Goal: Navigation & Orientation: Find specific page/section

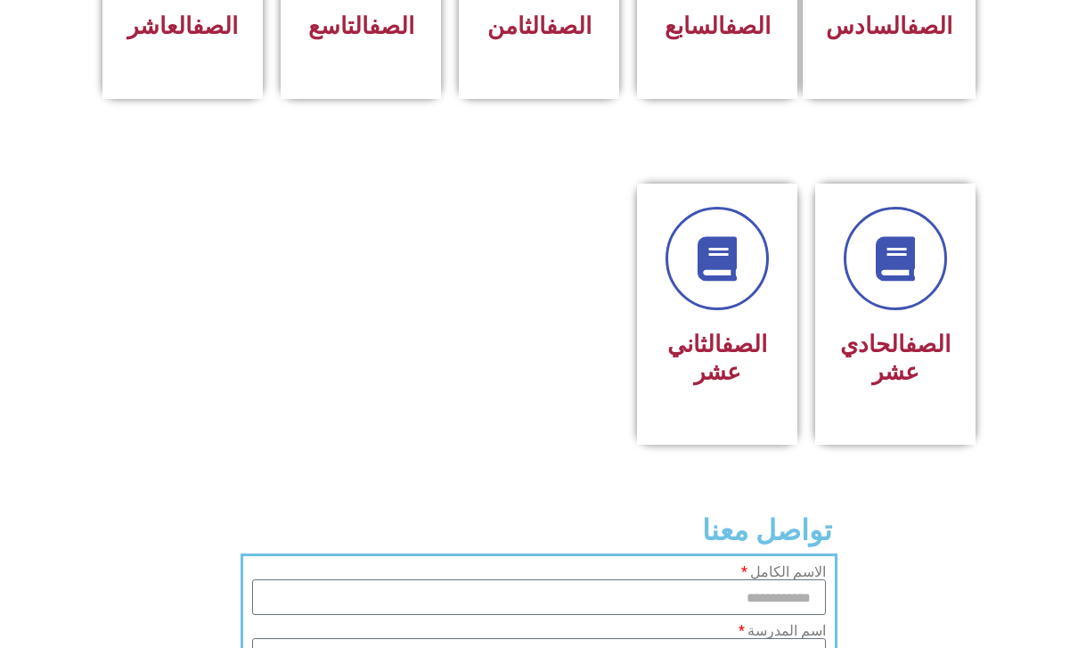
scroll to position [920, 0]
click at [929, 244] on div at bounding box center [895, 258] width 114 height 103
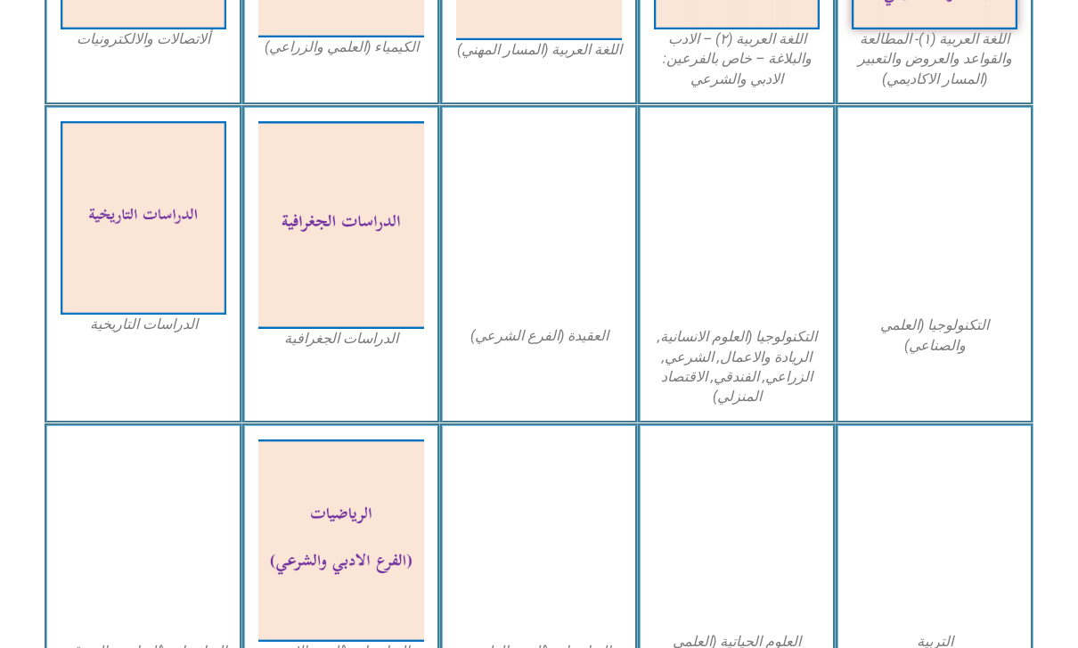
scroll to position [788, 0]
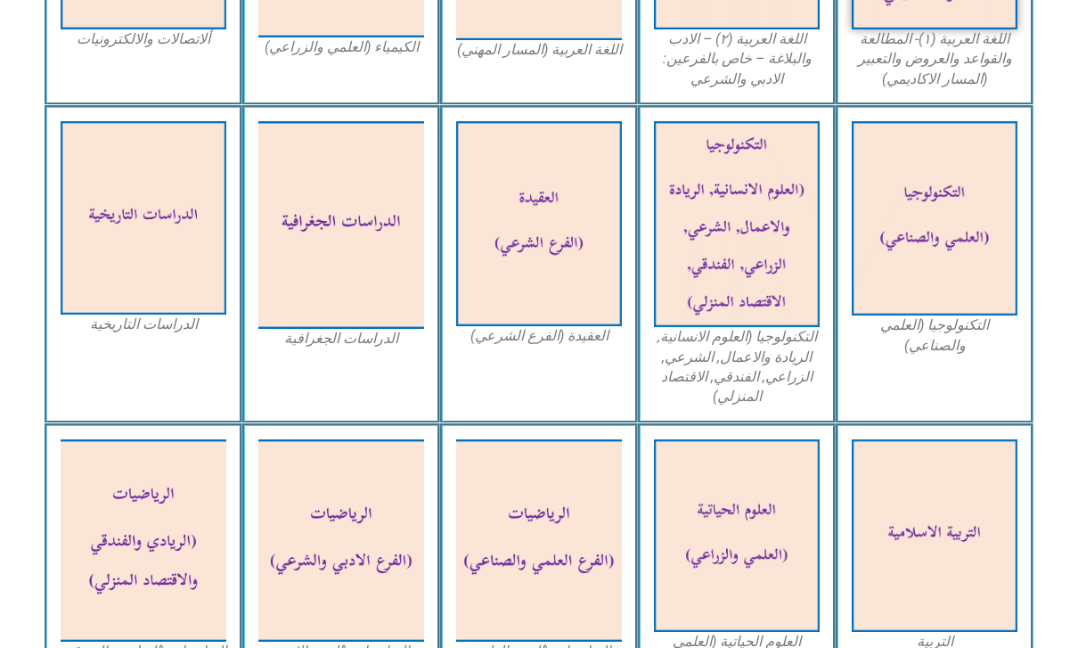
click at [784, 449] on img at bounding box center [737, 535] width 166 height 192
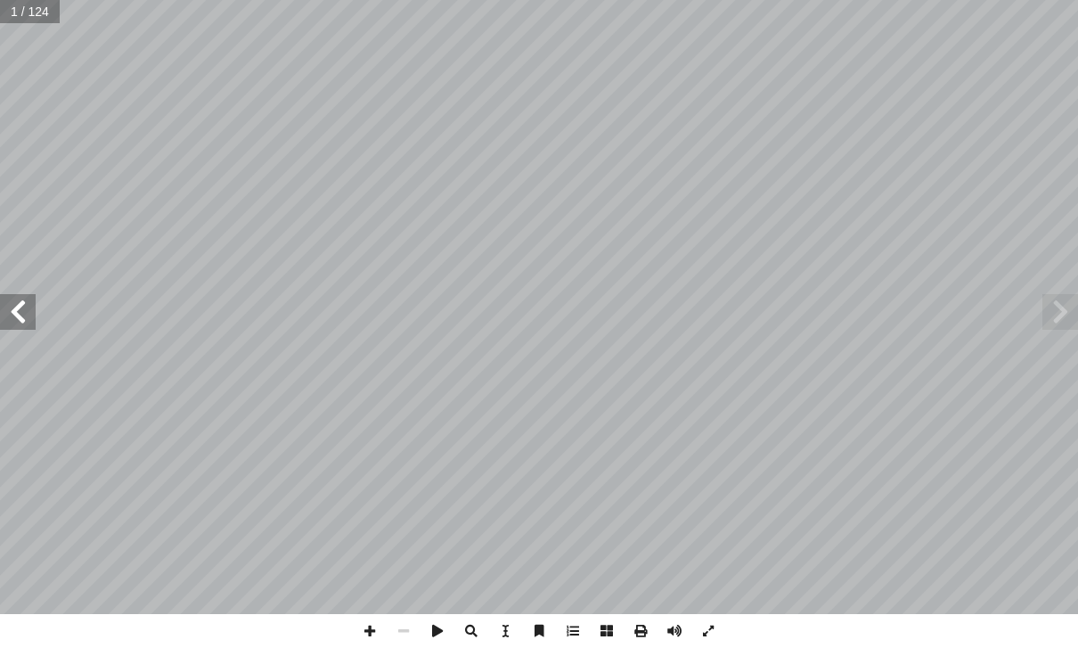
click at [16, 308] on span at bounding box center [18, 312] width 36 height 36
click at [20, 314] on span at bounding box center [18, 312] width 36 height 36
click at [20, 305] on span at bounding box center [18, 312] width 36 height 36
click at [25, 298] on span at bounding box center [18, 312] width 36 height 36
click at [24, 313] on span at bounding box center [18, 312] width 36 height 36
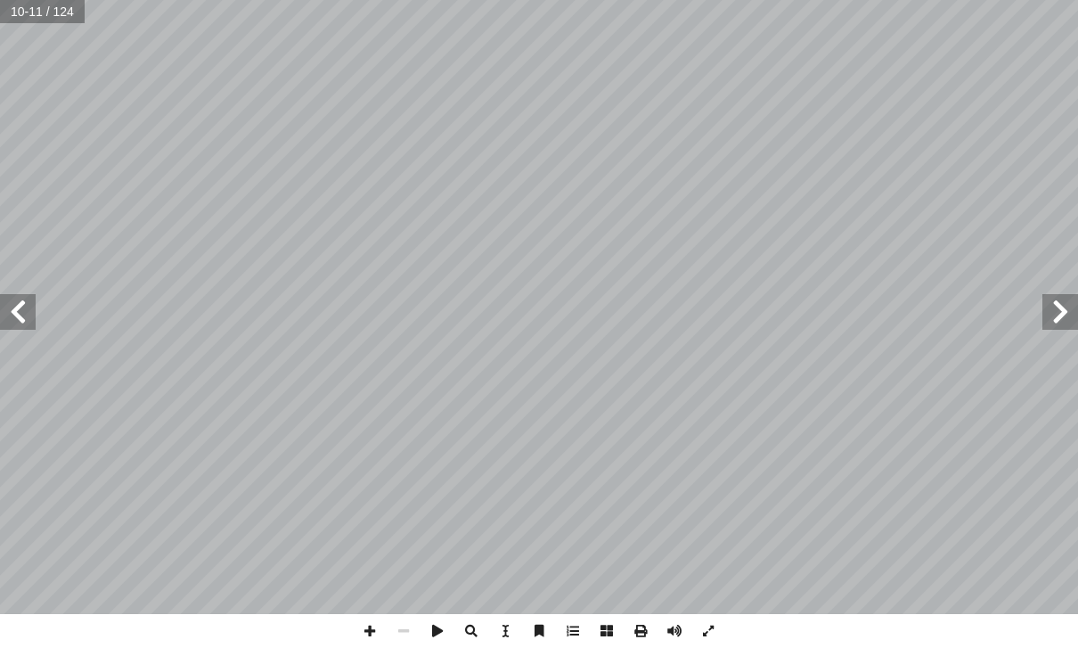
click at [1072, 320] on span at bounding box center [1060, 312] width 36 height 36
click at [1060, 314] on span at bounding box center [1060, 312] width 36 height 36
click at [35, 326] on span at bounding box center [18, 312] width 36 height 36
click at [34, 305] on span at bounding box center [18, 312] width 36 height 36
click at [33, 300] on span at bounding box center [18, 312] width 36 height 36
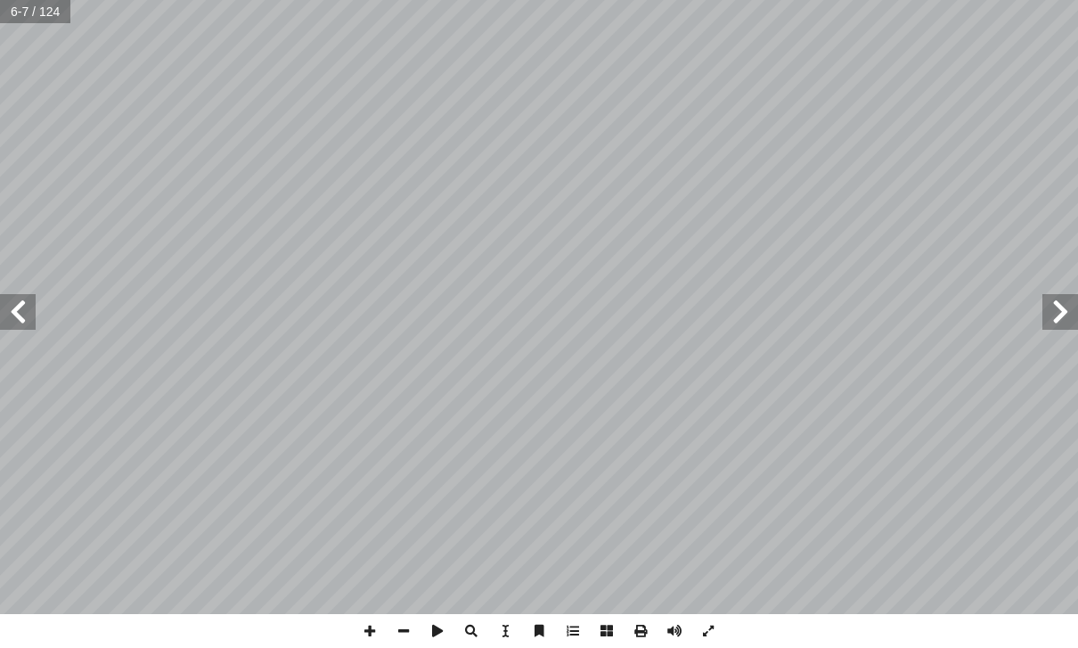
click at [26, 327] on span at bounding box center [18, 312] width 36 height 36
